Goal: Transaction & Acquisition: Subscribe to service/newsletter

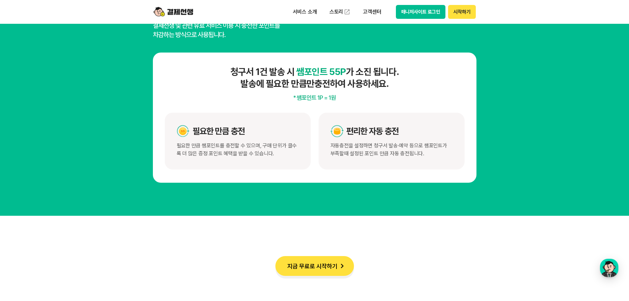
scroll to position [3417, 0]
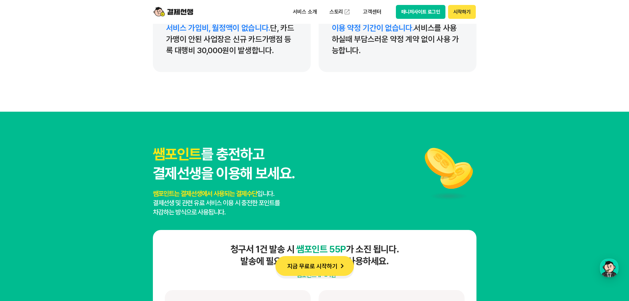
drag, startPoint x: 634, startPoint y: 166, endPoint x: 521, endPoint y: 191, distance: 114.9
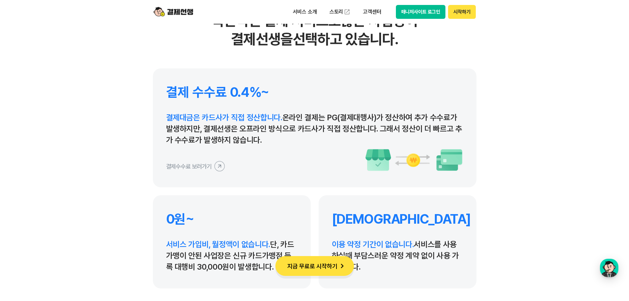
scroll to position [3039, 0]
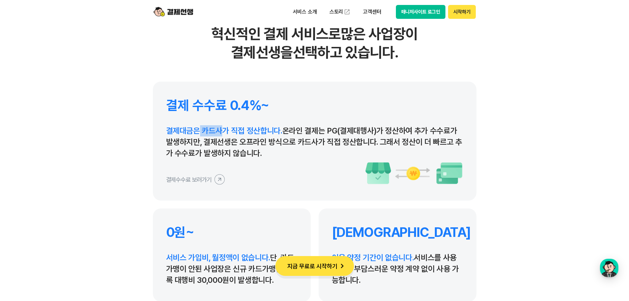
drag, startPoint x: 200, startPoint y: 132, endPoint x: 217, endPoint y: 134, distance: 16.6
click at [220, 132] on span "결제대금은 카드사가 직접 정산합니다." at bounding box center [224, 131] width 116 height 10
click at [212, 135] on span "결제대금은 카드사가 직접 정산합니다." at bounding box center [224, 131] width 116 height 10
drag, startPoint x: 178, startPoint y: 132, endPoint x: 300, endPoint y: 132, distance: 122.5
click at [300, 132] on p "결제대금은 카드사가 직접 정산합니다. 온라인 결제는 PG(결제대행사)가 정산하여 추가 수수료가 발생하지만, 결제선생은 오프라인 방식으로 카드사…" at bounding box center [314, 142] width 297 height 34
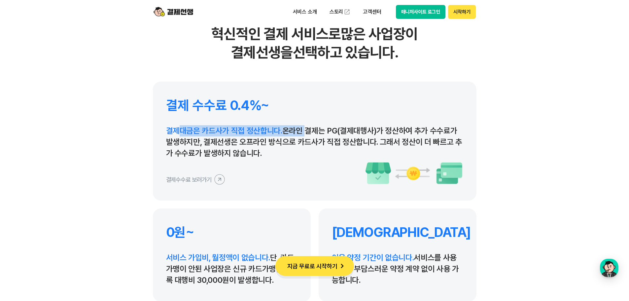
click at [301, 132] on p "결제대금은 카드사가 직접 정산합니다. 온라인 결제는 PG(결제대행사)가 정산하여 추가 수수료가 발생하지만, 결제선생은 오프라인 방식으로 카드사…" at bounding box center [314, 142] width 297 height 34
click at [213, 130] on span "결제대금은 카드사가 직접 정산합니다." at bounding box center [224, 131] width 116 height 10
drag, startPoint x: 214, startPoint y: 135, endPoint x: 246, endPoint y: 135, distance: 32.7
click at [239, 135] on span "결제대금은 카드사가 직접 정산합니다." at bounding box center [224, 131] width 116 height 10
click at [247, 135] on span "결제대금은 카드사가 직접 정산합니다." at bounding box center [224, 131] width 116 height 10
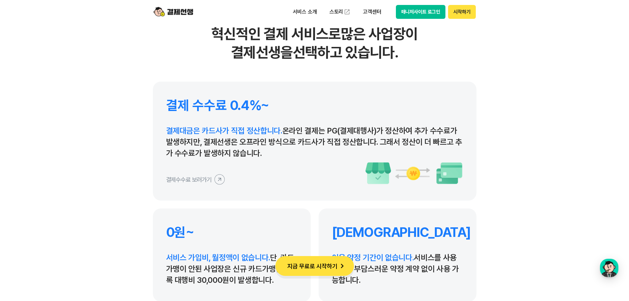
click at [221, 173] on div "결제수수료 보러가기" at bounding box center [314, 173] width 297 height 23
click at [220, 178] on icon at bounding box center [219, 179] width 15 height 15
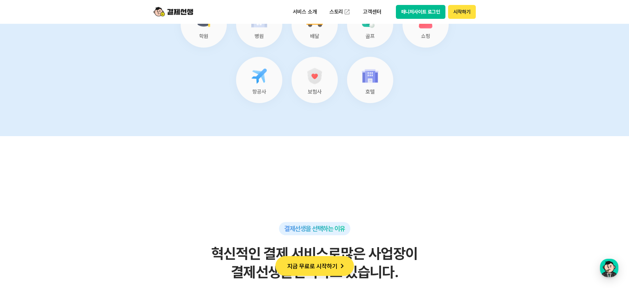
scroll to position [2675, 0]
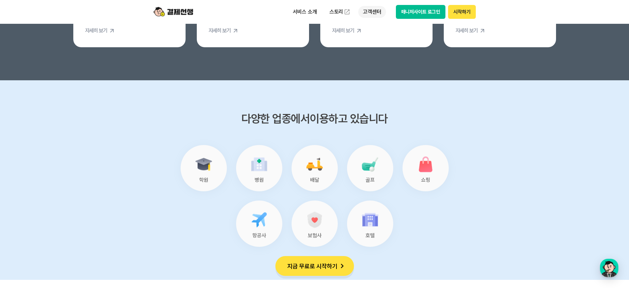
click at [328, 8] on p "고객센터" at bounding box center [371, 12] width 27 height 12
click at [328, 51] on img at bounding box center [392, 53] width 7 height 7
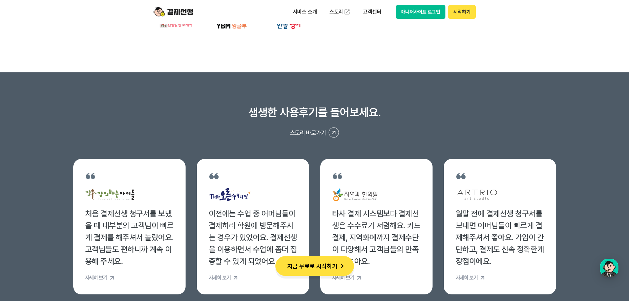
scroll to position [2543, 0]
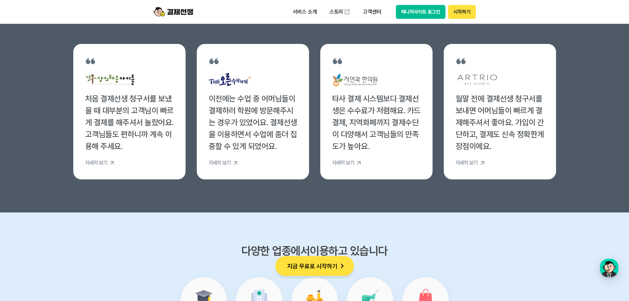
click at [308, 261] on button "지금 무료로 시작하기" at bounding box center [314, 266] width 79 height 20
